Goal: Check status: Check status

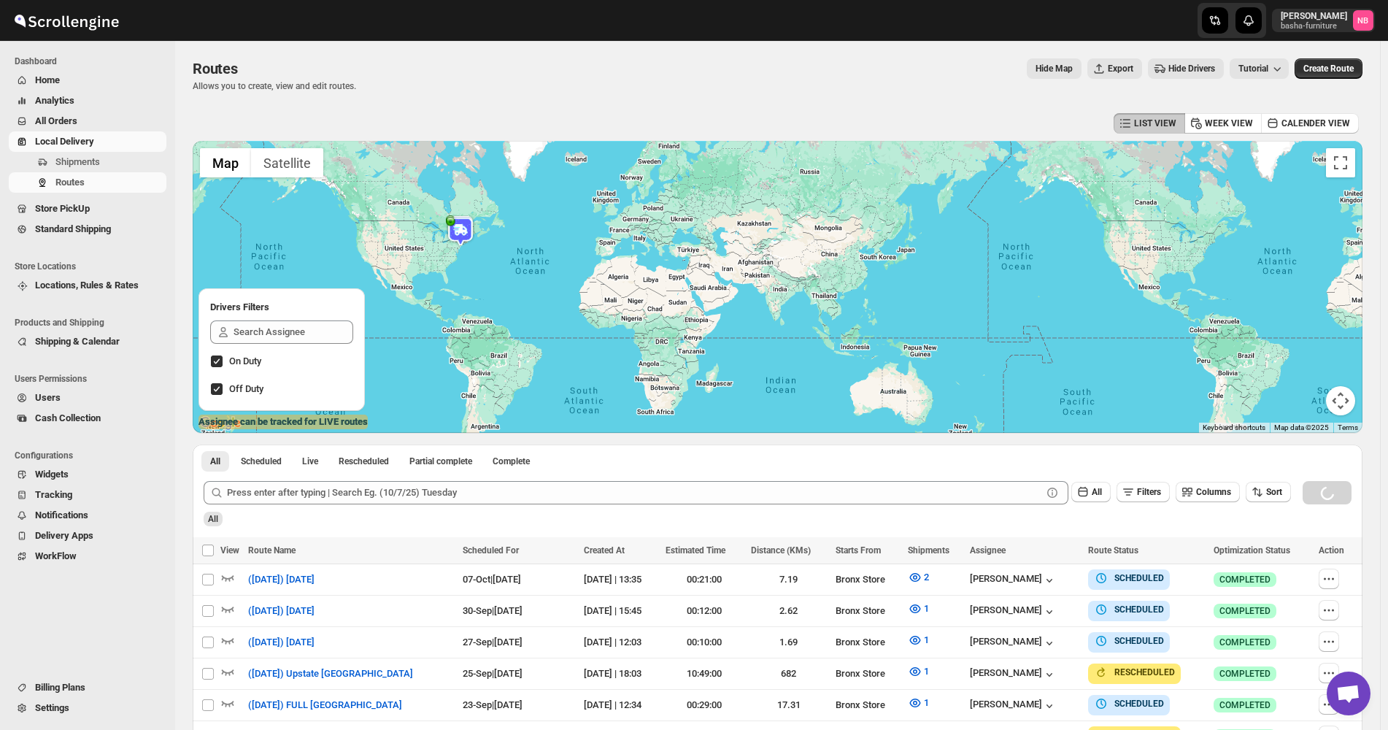
scroll to position [365, 0]
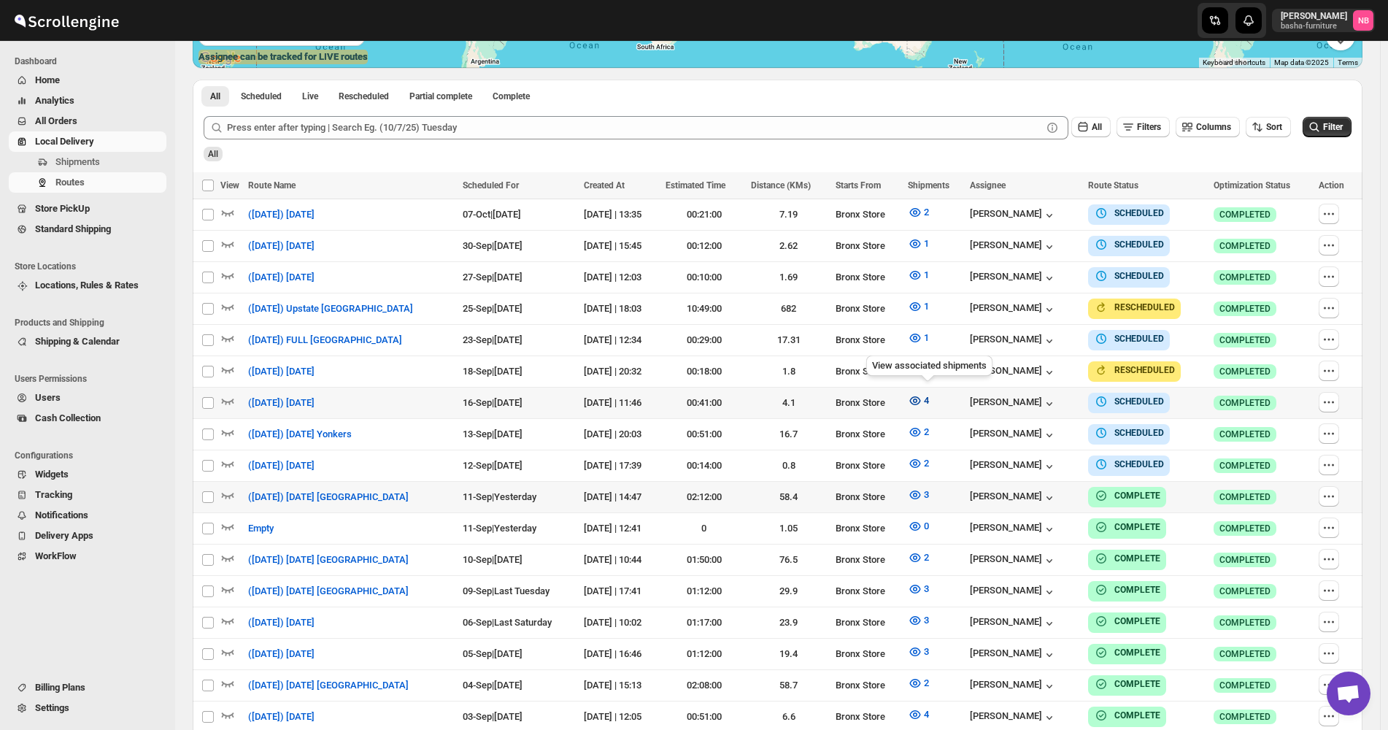
click at [922, 402] on icon "button" at bounding box center [915, 400] width 15 height 15
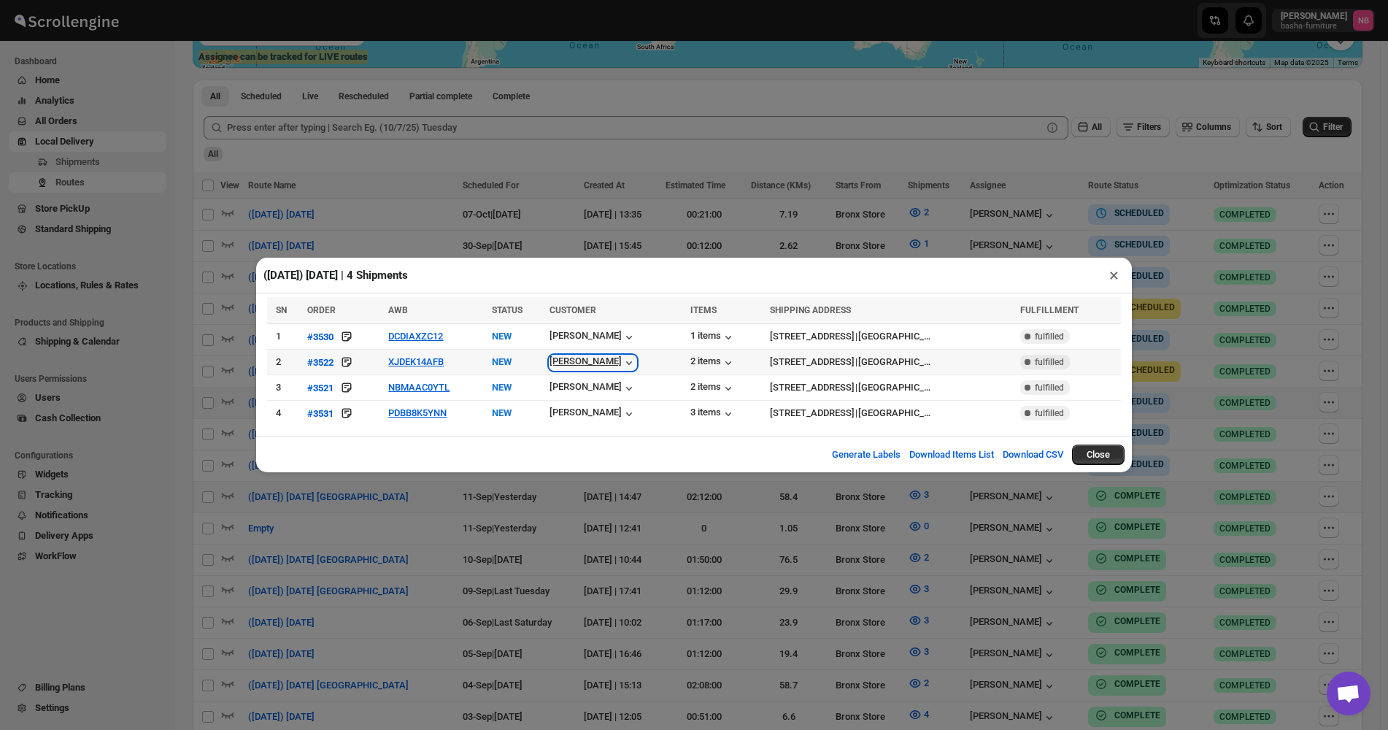
click at [573, 368] on div "[PERSON_NAME]" at bounding box center [592, 362] width 87 height 15
click at [622, 390] on icon "button" at bounding box center [629, 388] width 15 height 15
click at [733, 589] on div "([DATE]) [DATE] | 4 Shipments × SN ORDER AWB STATUS CUSTOMER ITEMS SHIPPING ADD…" at bounding box center [694, 365] width 1388 height 730
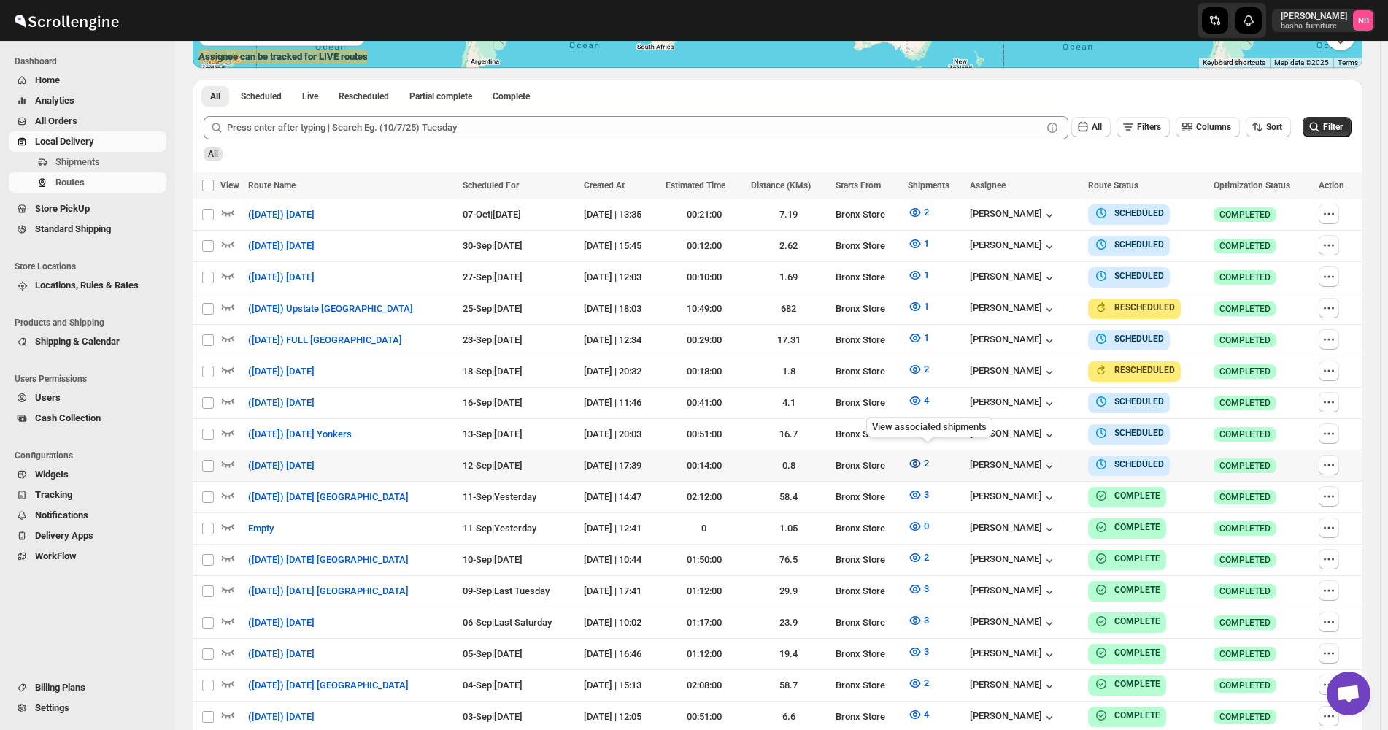
click at [919, 456] on icon "button" at bounding box center [915, 463] width 15 height 15
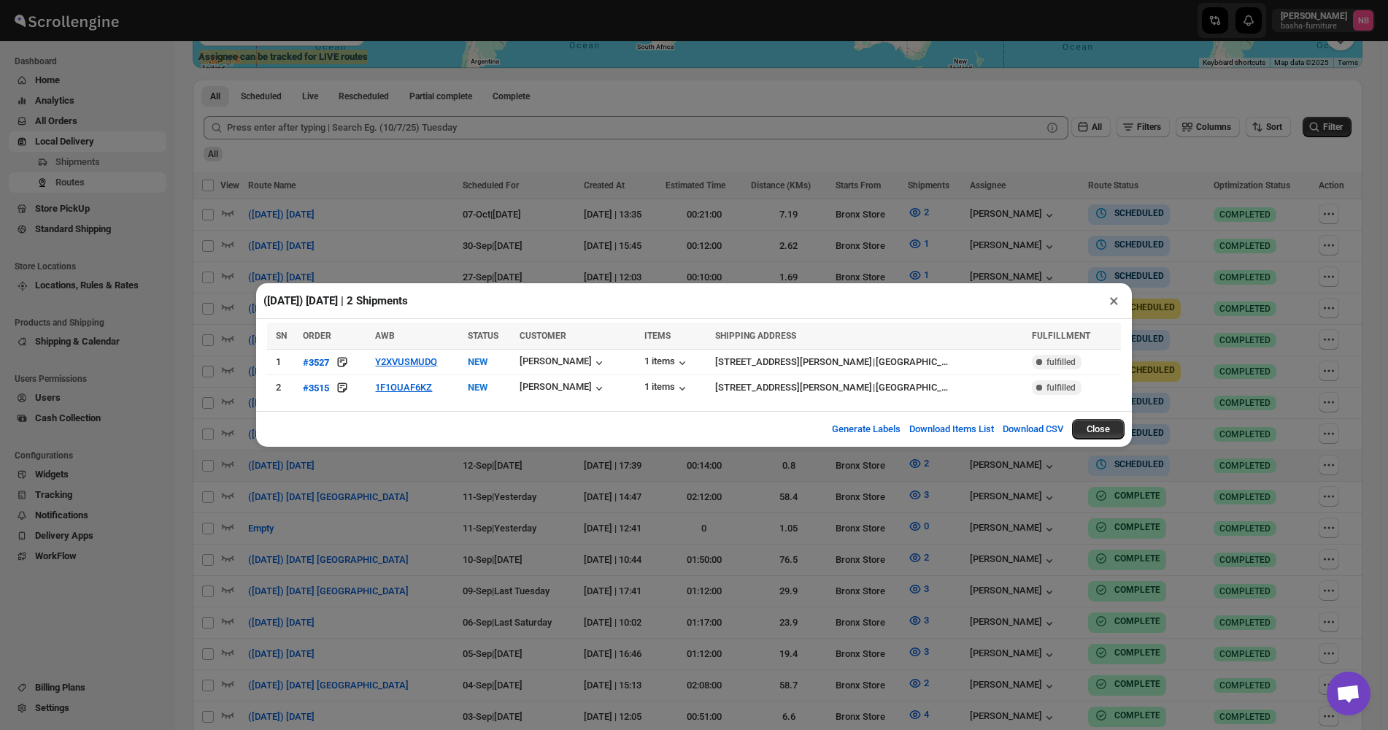
click at [566, 496] on div "([DATE]) [DATE] | 2 Shipments × SN ORDER AWB STATUS CUSTOMER ITEMS SHIPPING ADD…" at bounding box center [694, 365] width 1388 height 730
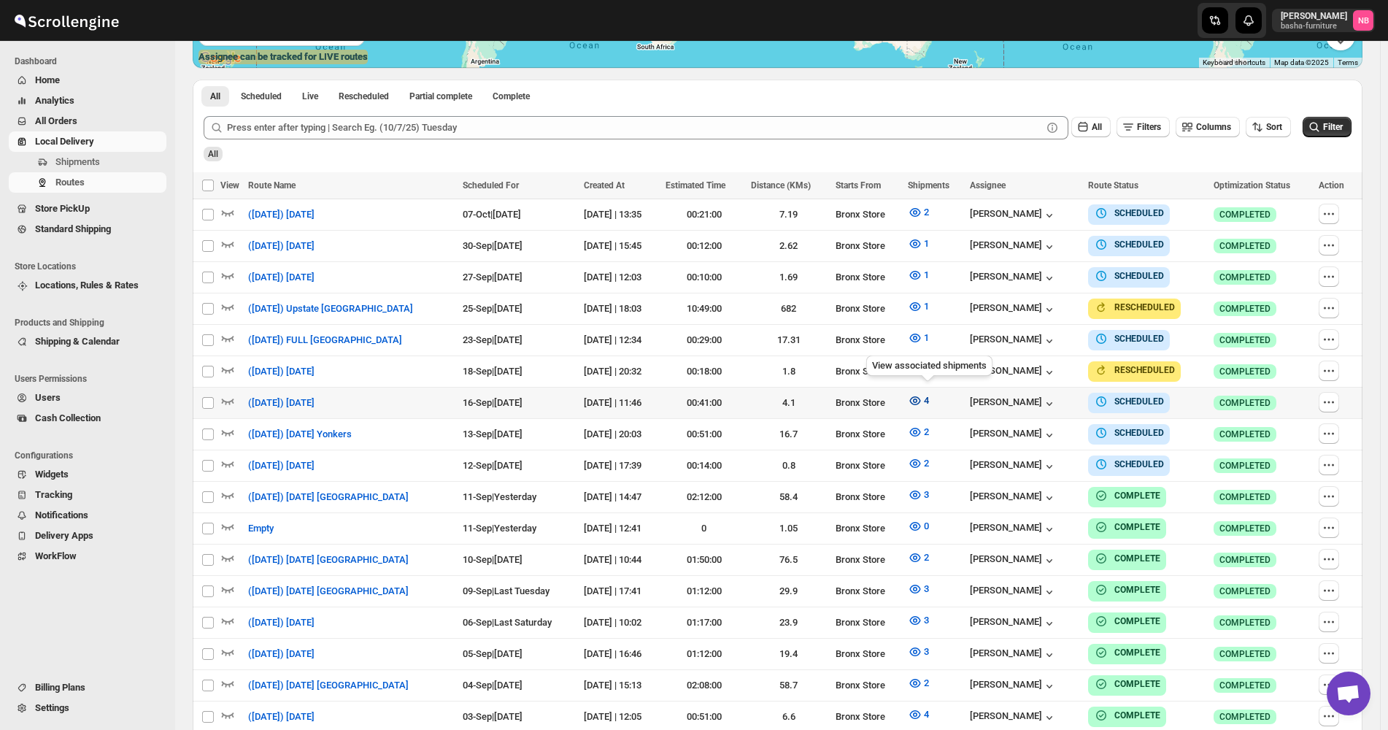
click at [922, 394] on icon "button" at bounding box center [915, 400] width 15 height 15
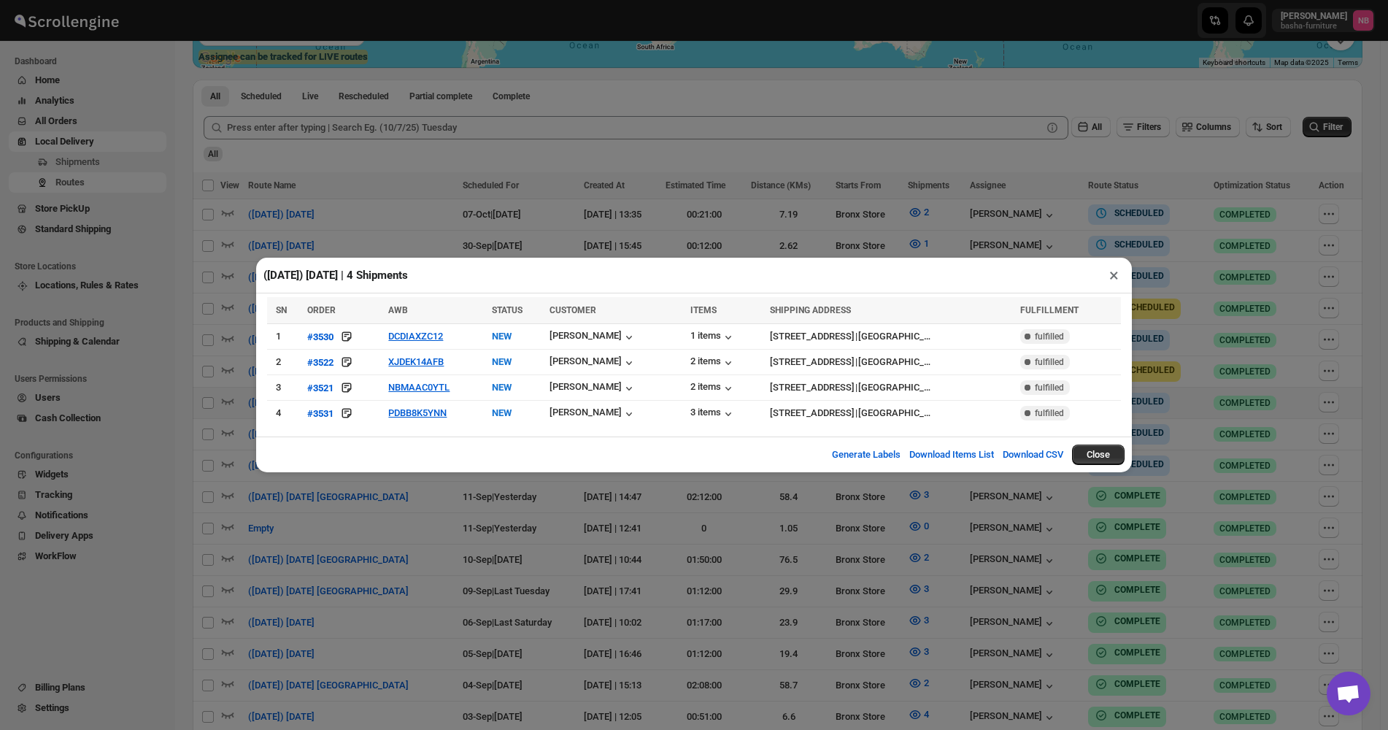
click at [444, 487] on div "([DATE]) [DATE] | 4 Shipments × SN ORDER AWB STATUS CUSTOMER ITEMS SHIPPING ADD…" at bounding box center [694, 365] width 1388 height 730
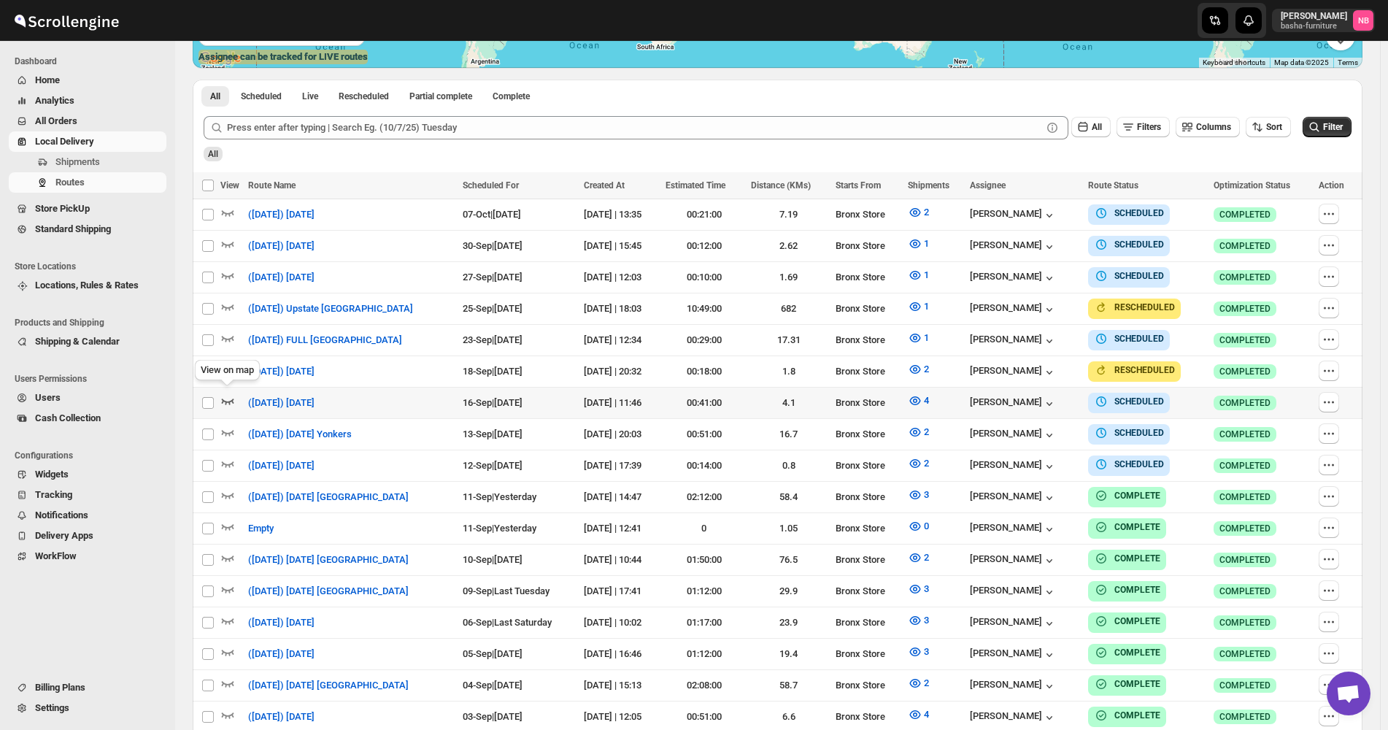
click at [226, 398] on icon "button" at bounding box center [228, 401] width 12 height 6
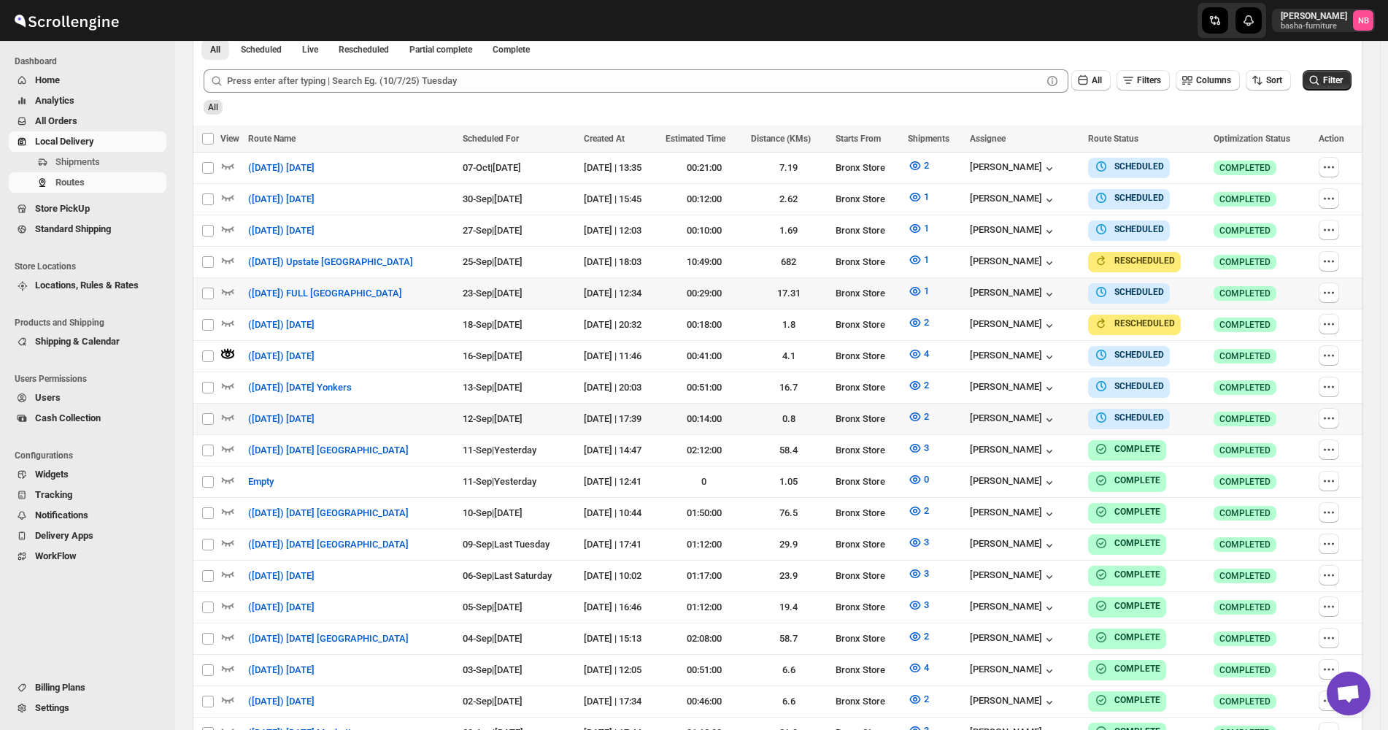
scroll to position [438, 0]
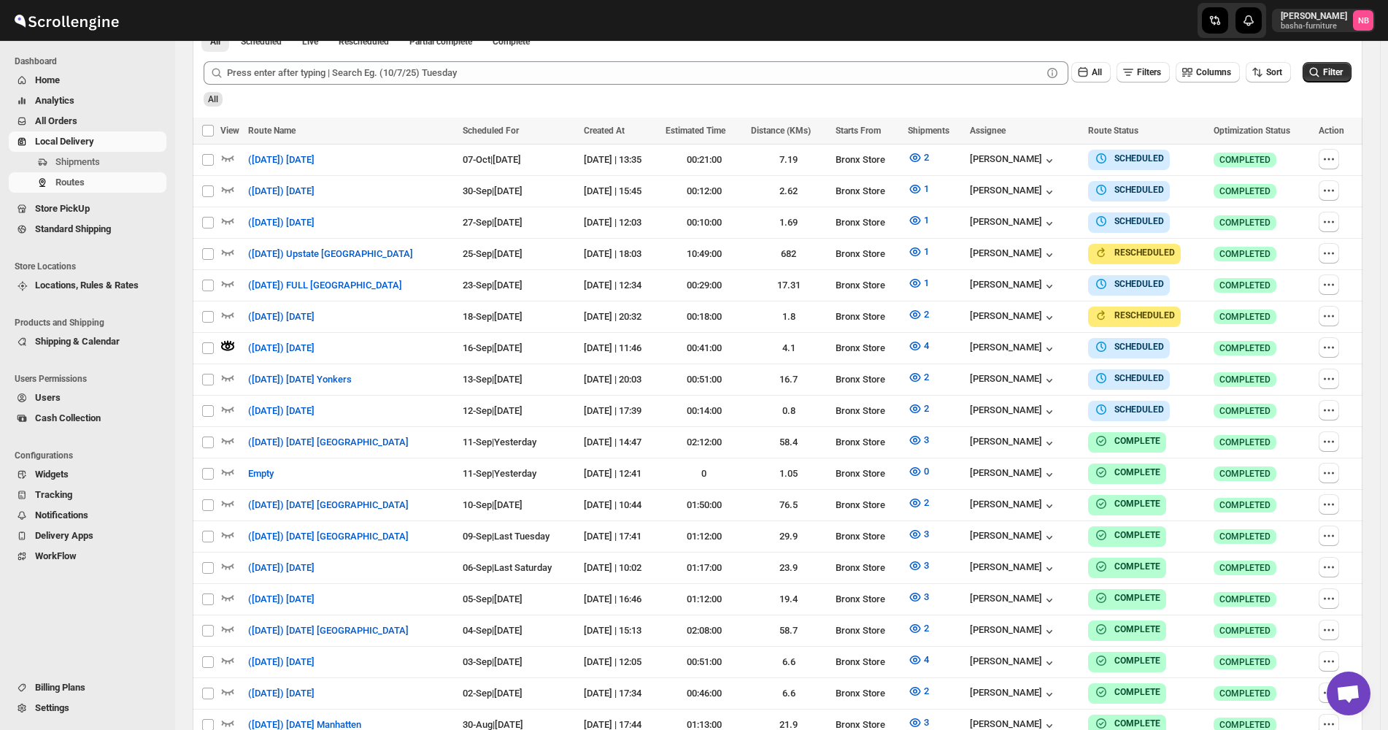
click at [1076, 104] on div "All" at bounding box center [776, 94] width 1151 height 25
